Goal: Transaction & Acquisition: Subscribe to service/newsletter

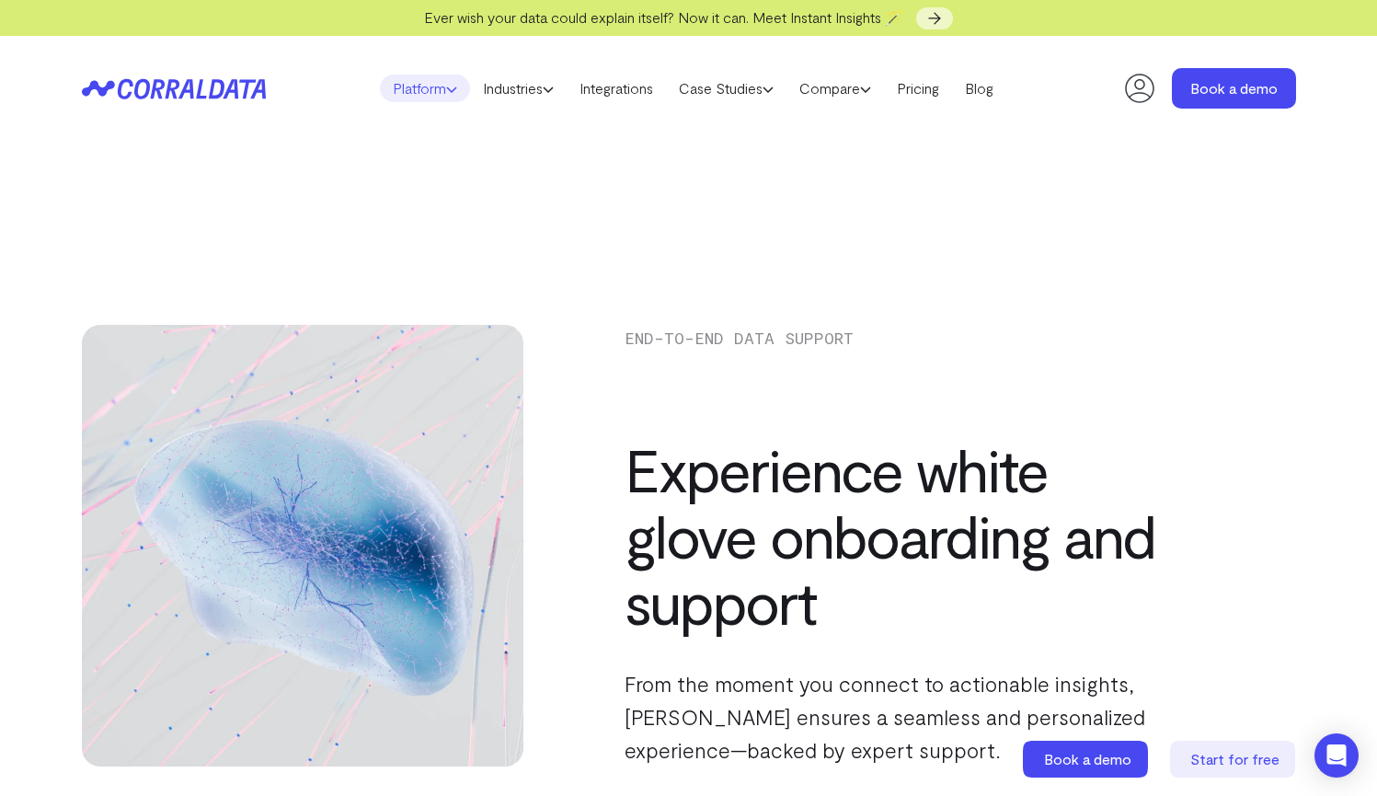
click at [421, 98] on link "Platform" at bounding box center [425, 89] width 90 height 28
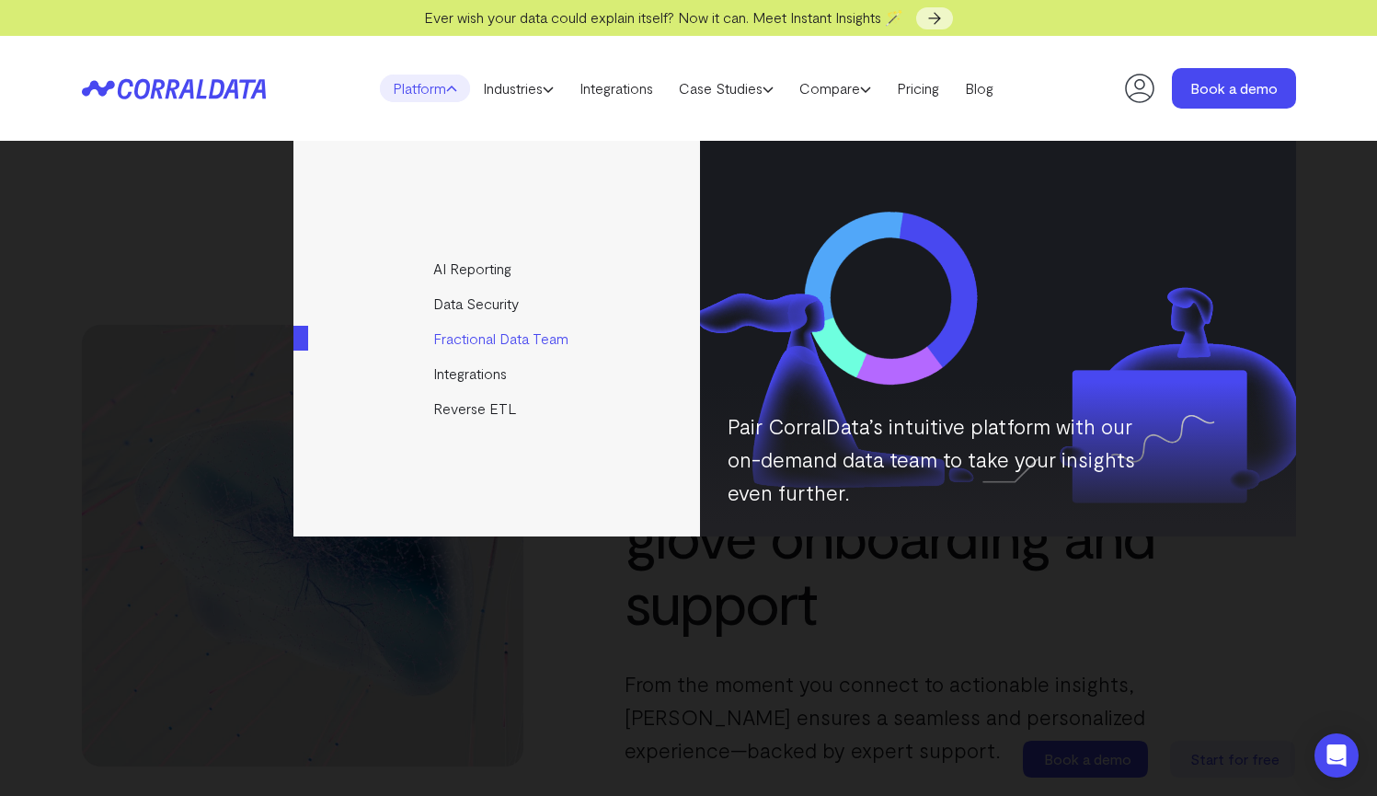
click at [509, 346] on link "Fractional Data Team" at bounding box center [497, 338] width 409 height 35
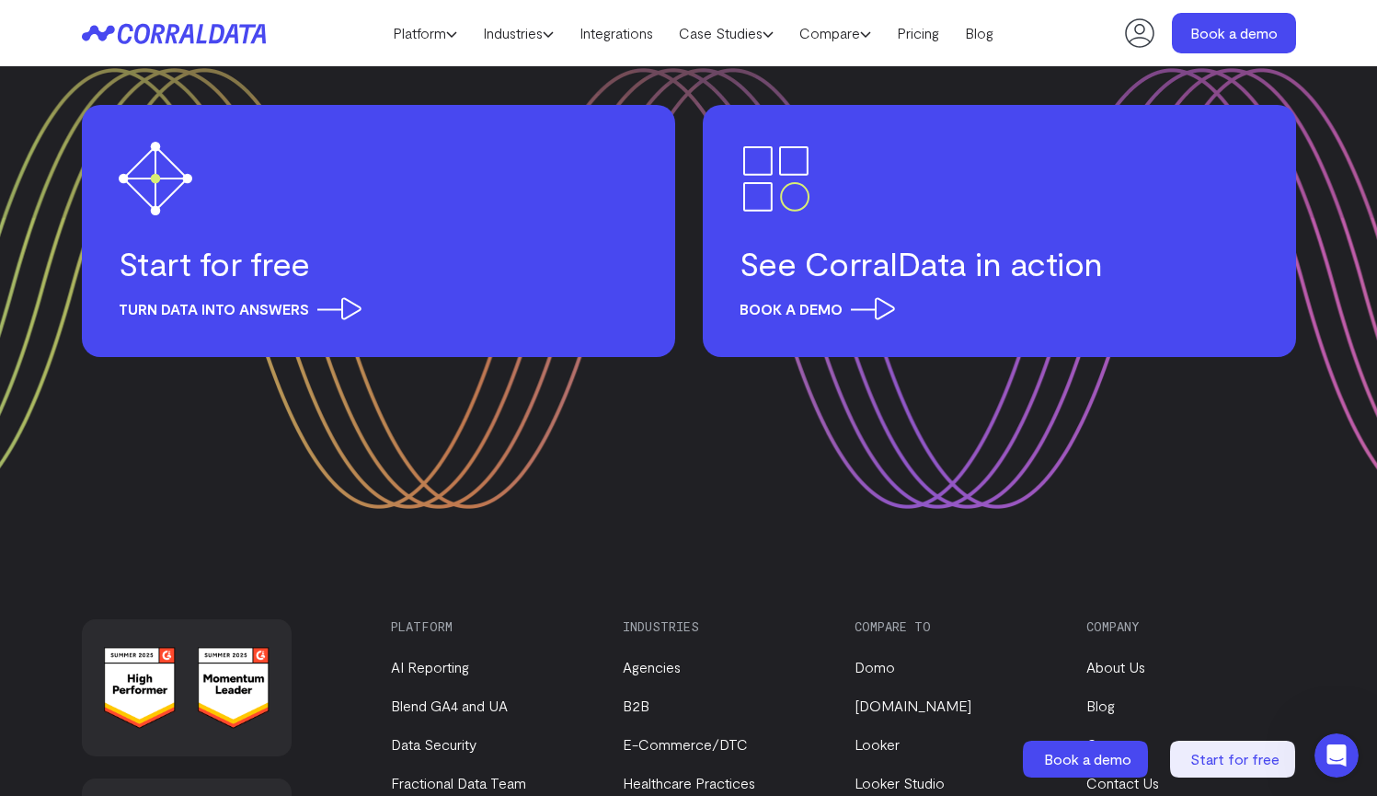
scroll to position [3542, 0]
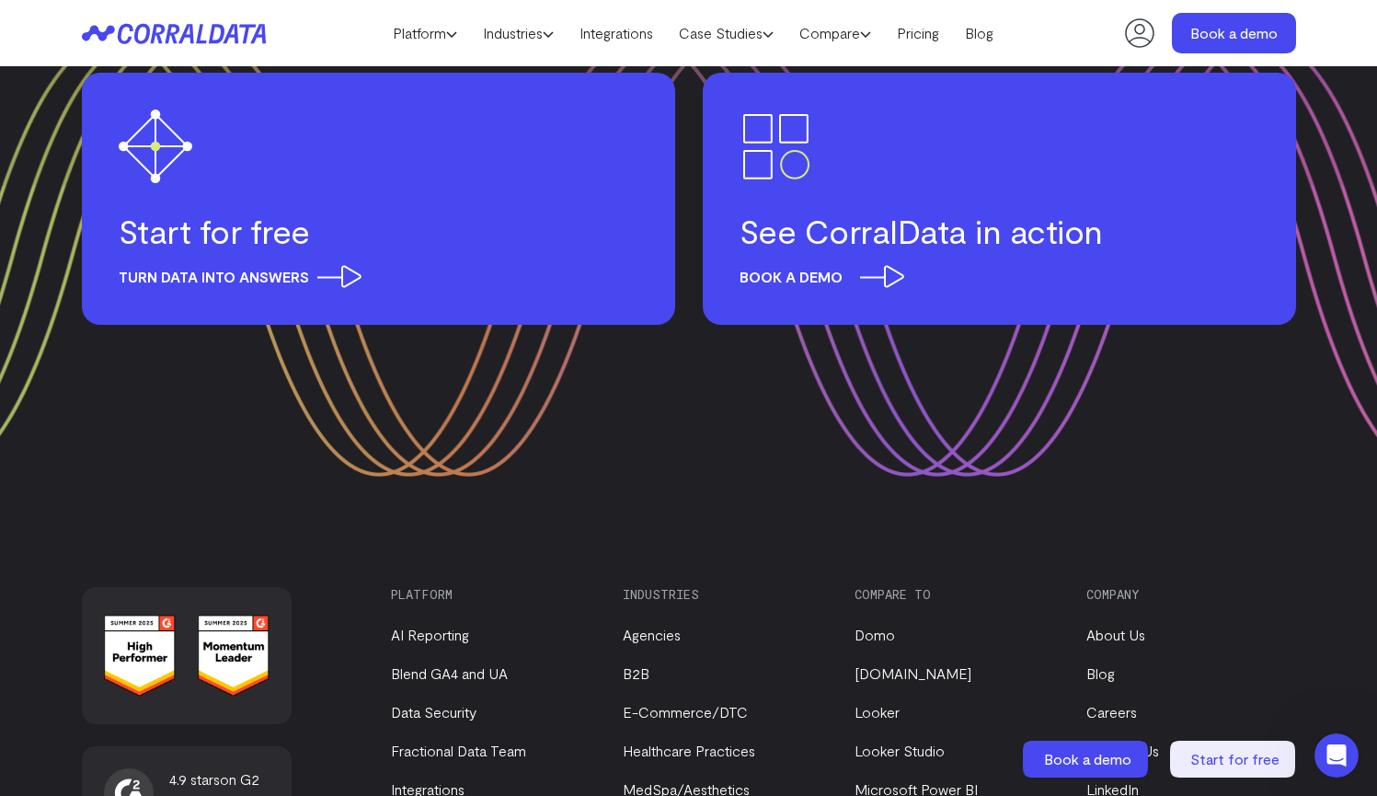
click at [785, 249] on h3 "See CorralData in action" at bounding box center [1000, 231] width 520 height 40
click at [186, 235] on h3 "Start for free" at bounding box center [379, 231] width 520 height 40
